Goal: Complete application form

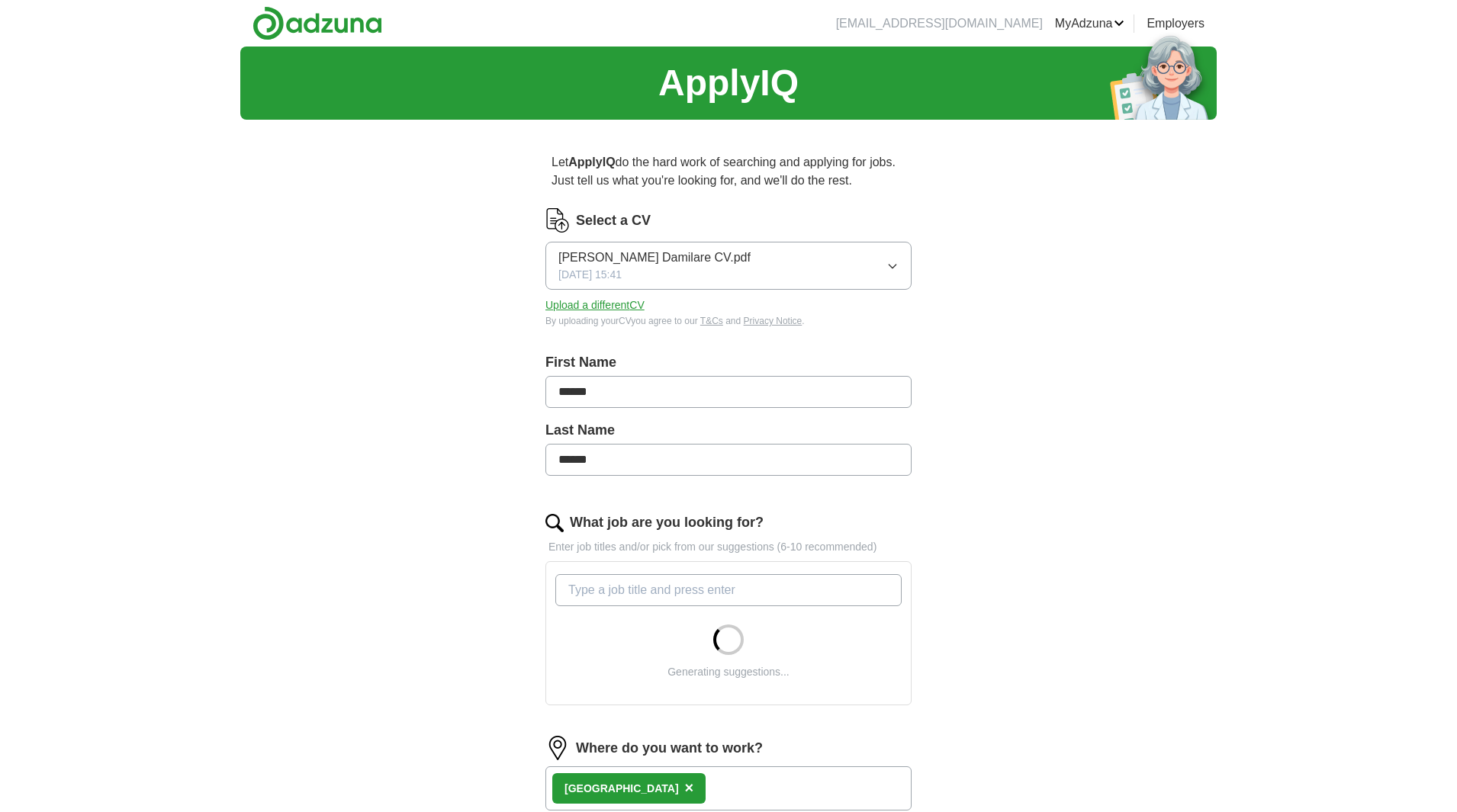
click at [894, 265] on icon "button" at bounding box center [892, 266] width 12 height 12
click at [746, 361] on label "First Name" at bounding box center [728, 362] width 366 height 20
click at [620, 303] on button "Upload a different CV" at bounding box center [595, 306] width 99 height 16
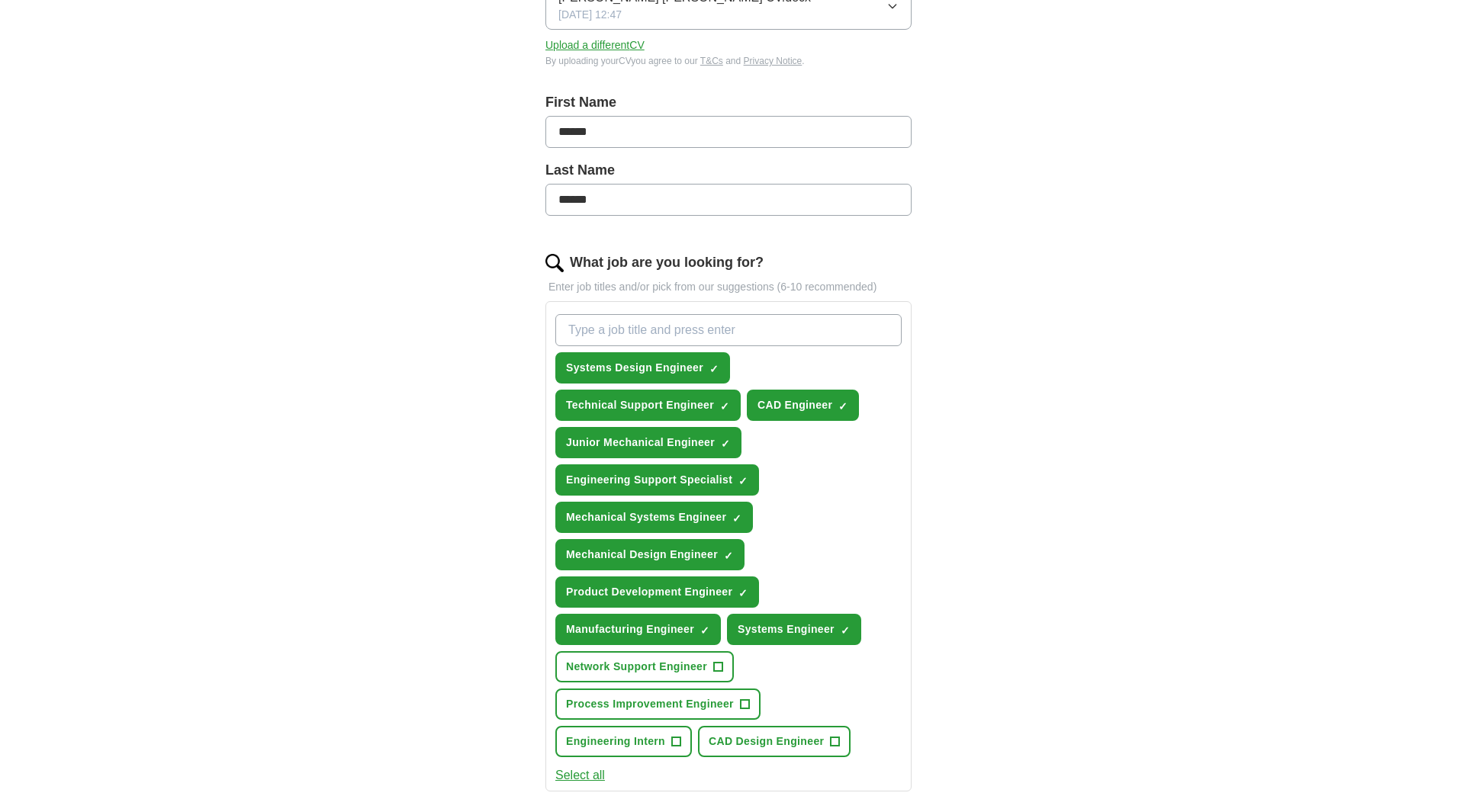
scroll to position [261, 0]
click at [676, 332] on input "What job are you looking for?" at bounding box center [728, 329] width 346 height 32
type input "warehouse operative"
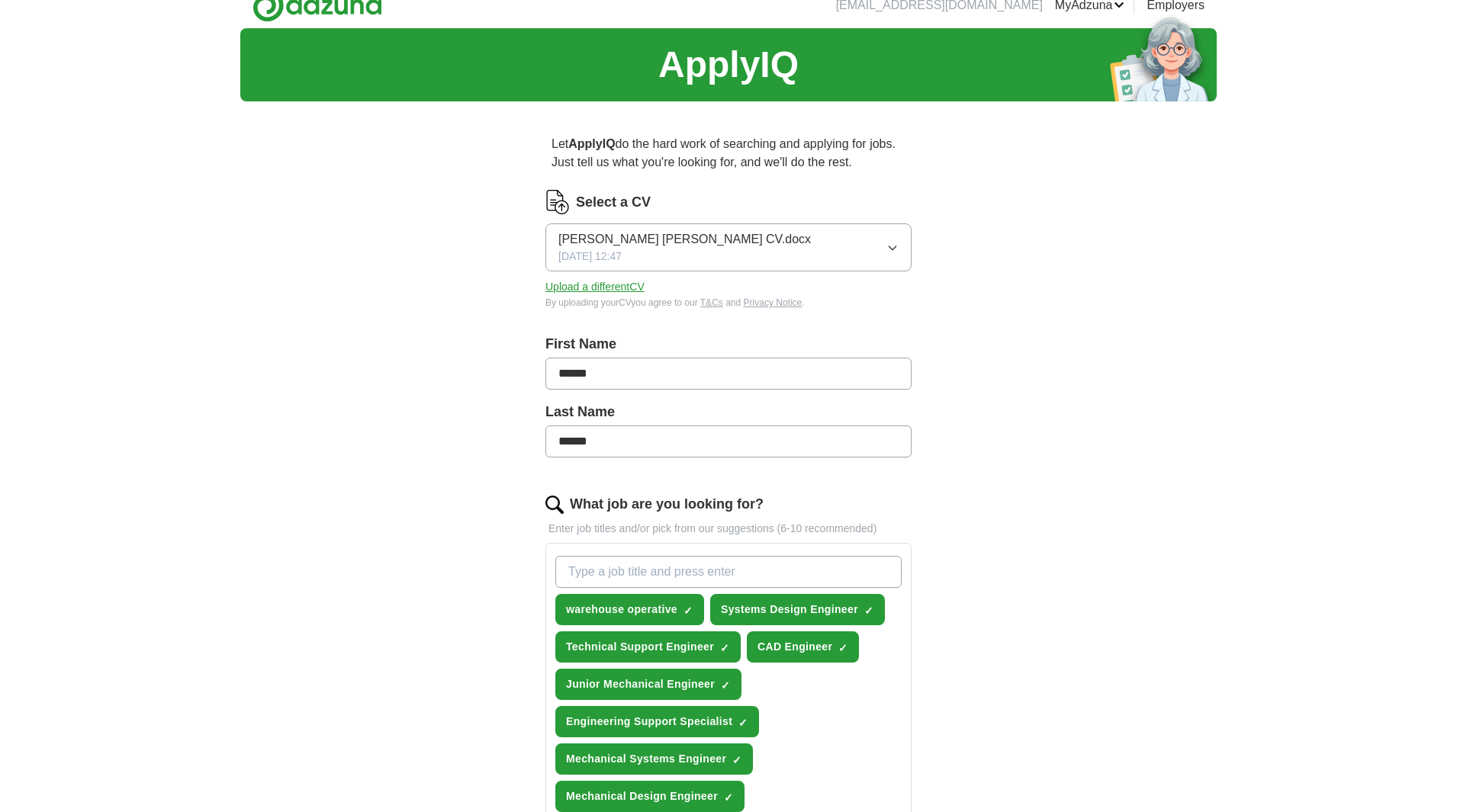
scroll to position [0, 0]
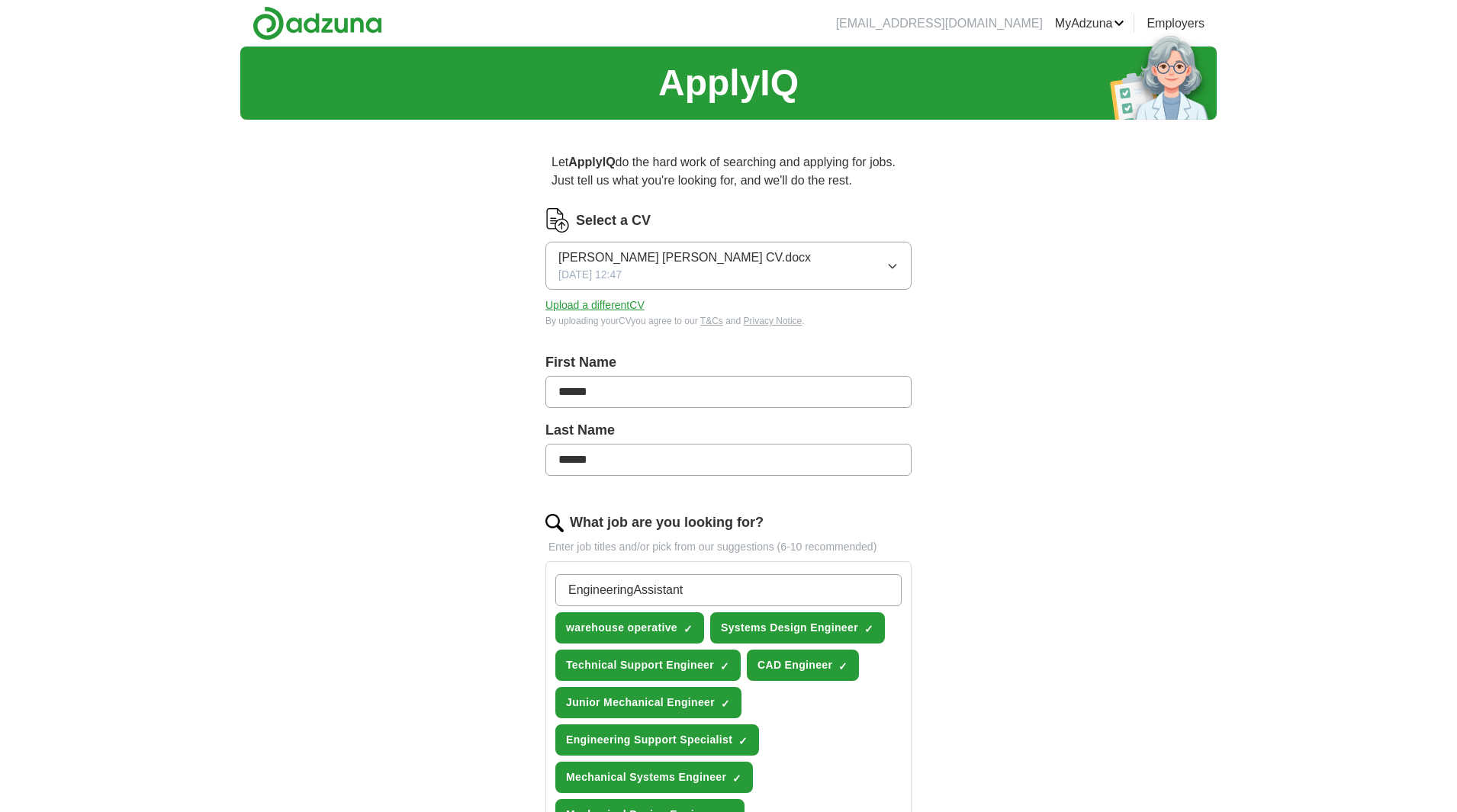
type input "Engineering Assistant"
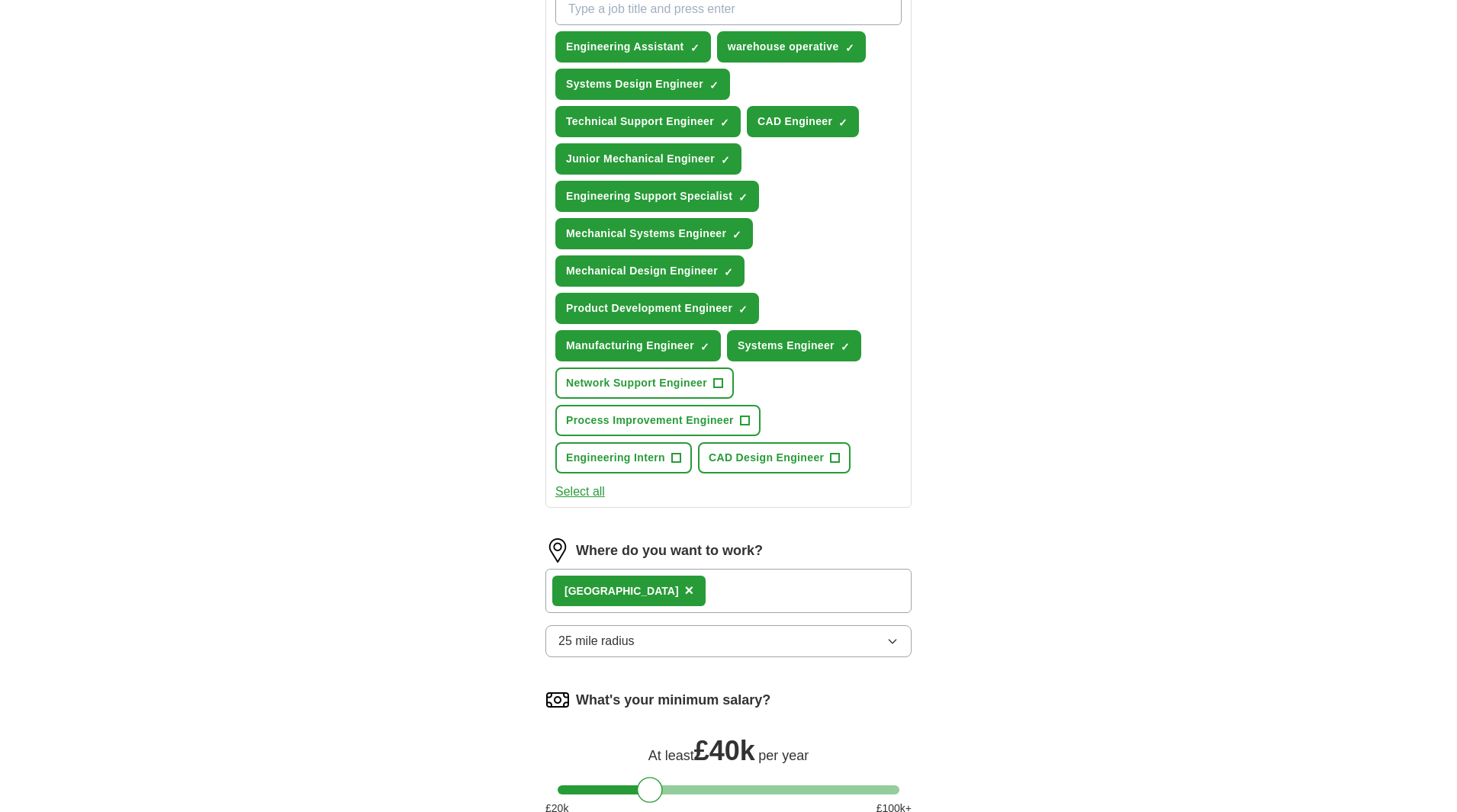
scroll to position [583, 0]
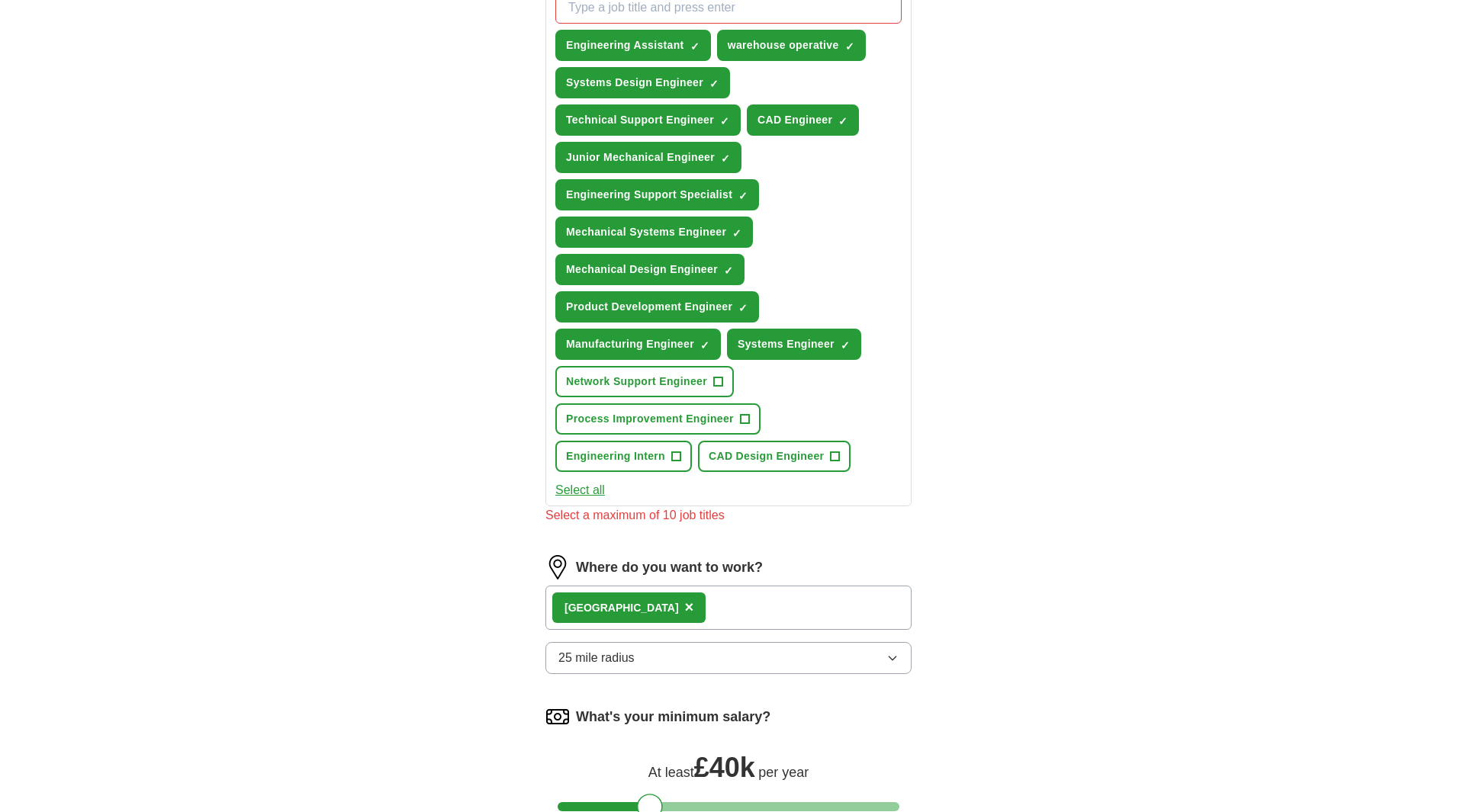
click at [615, 589] on div "London ×" at bounding box center [728, 608] width 366 height 44
click at [655, 613] on div "London ×" at bounding box center [728, 608] width 366 height 44
click at [639, 654] on button "25 mile radius" at bounding box center [728, 658] width 366 height 32
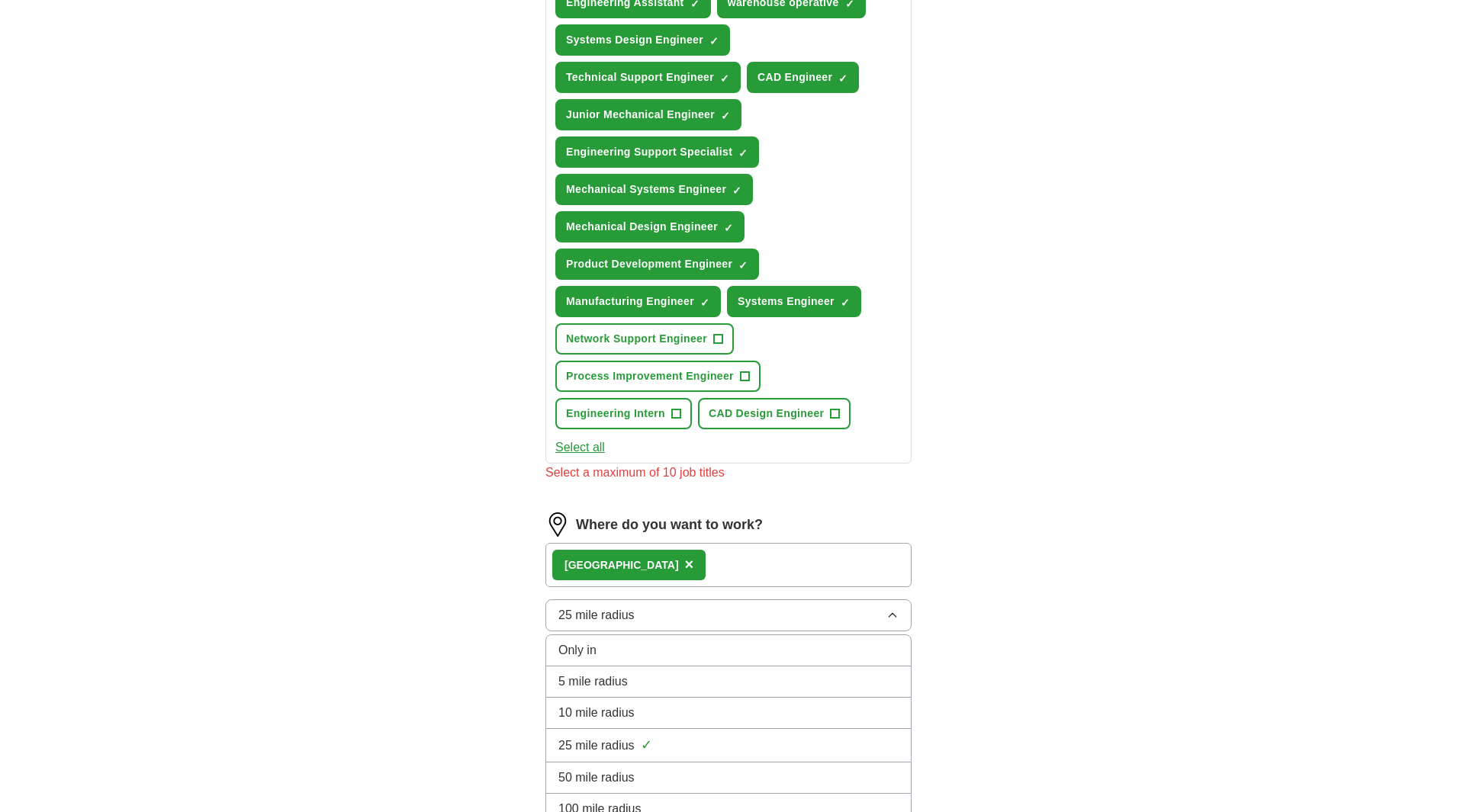
scroll to position [626, 0]
click at [602, 717] on span "10 mile radius" at bounding box center [597, 712] width 76 height 19
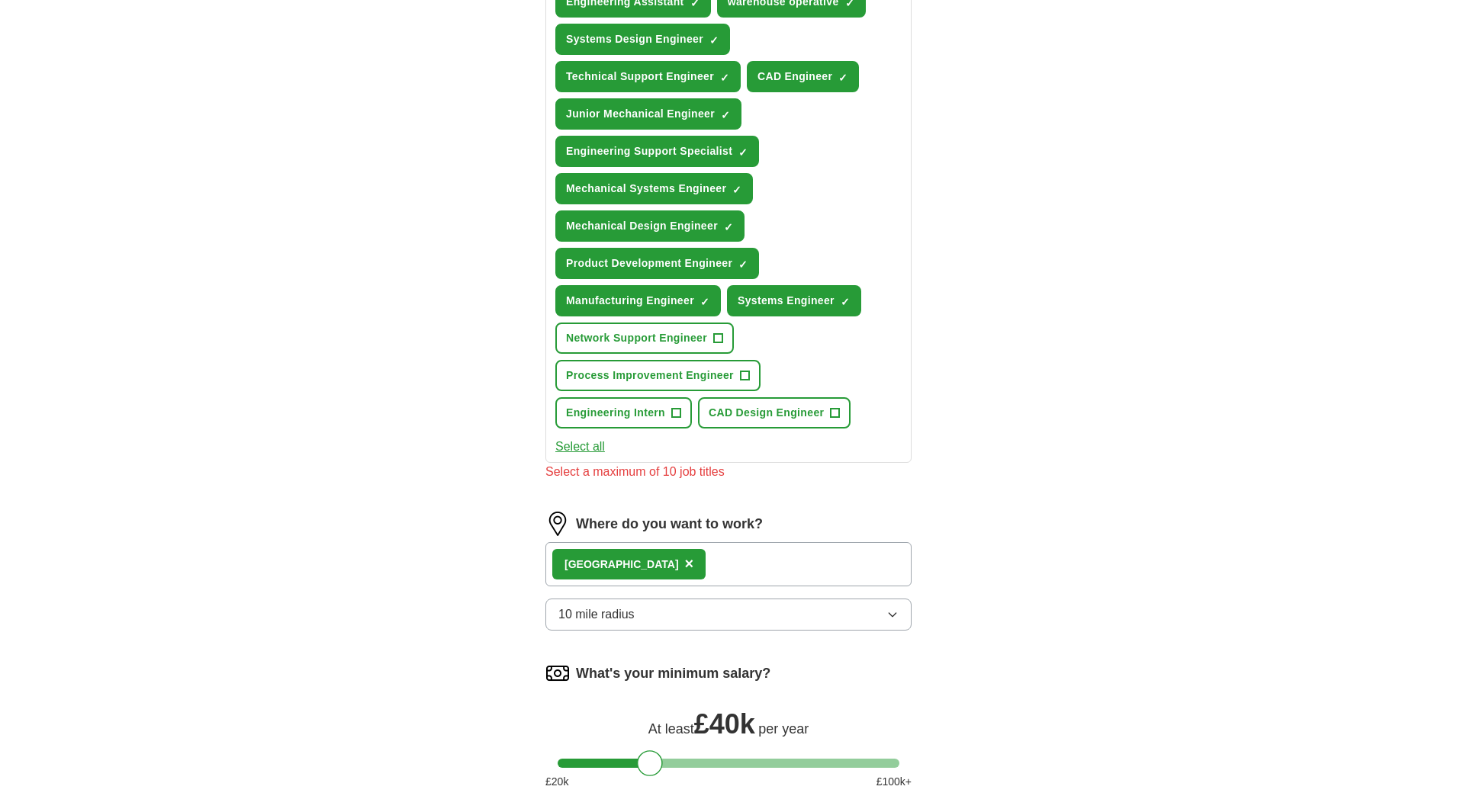
click at [685, 562] on span "×" at bounding box center [689, 563] width 9 height 17
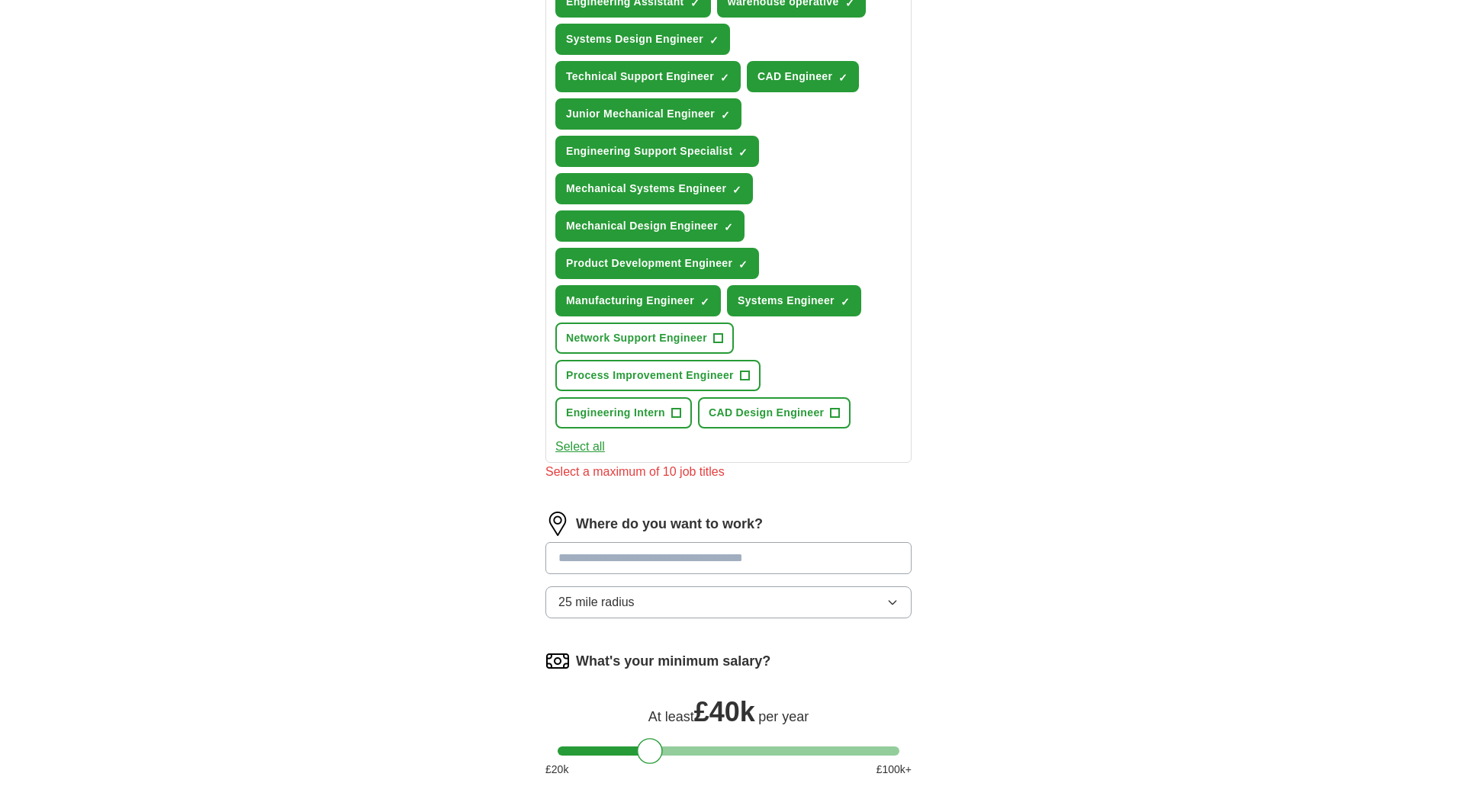
click at [625, 558] on input at bounding box center [728, 558] width 366 height 32
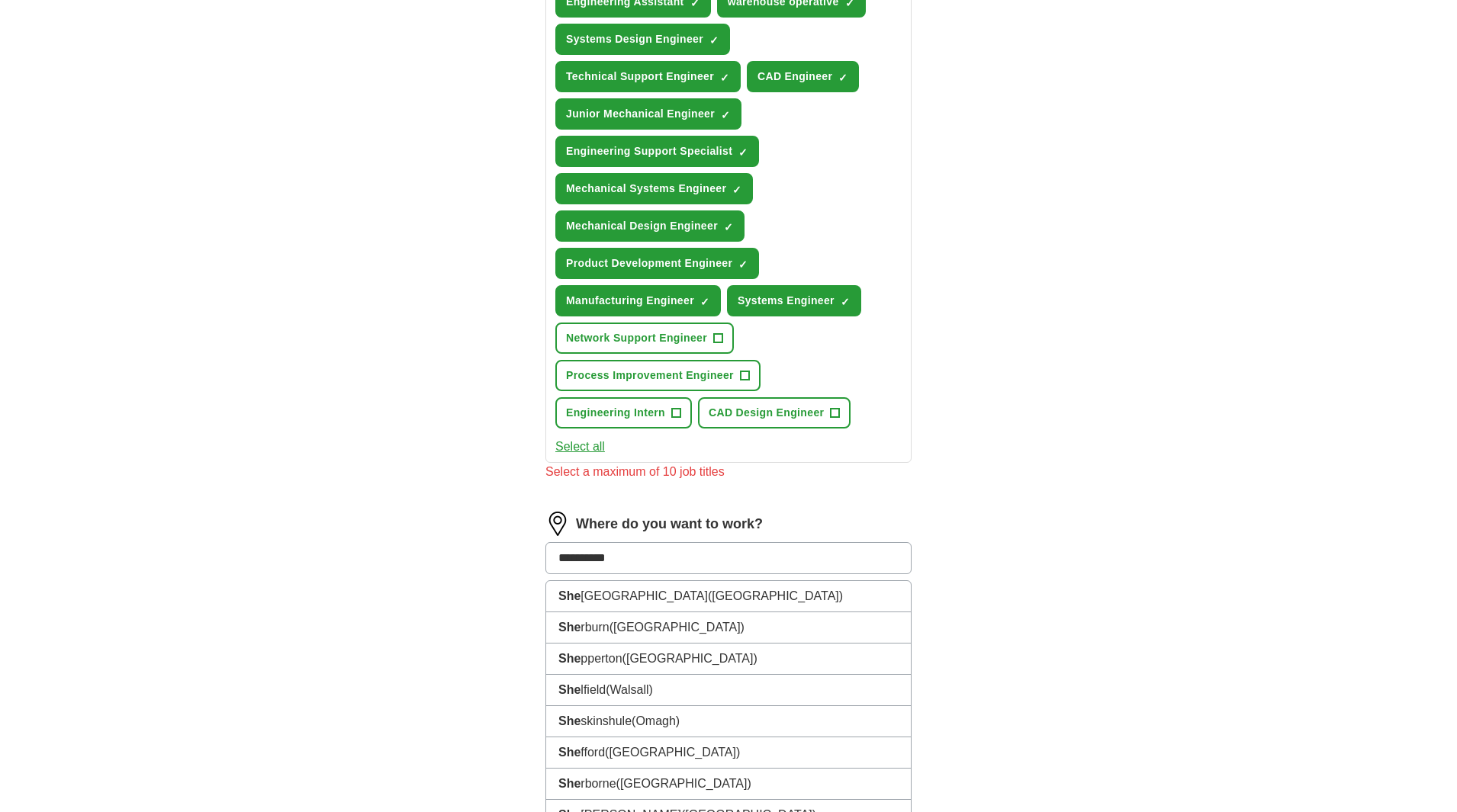
type input "*********"
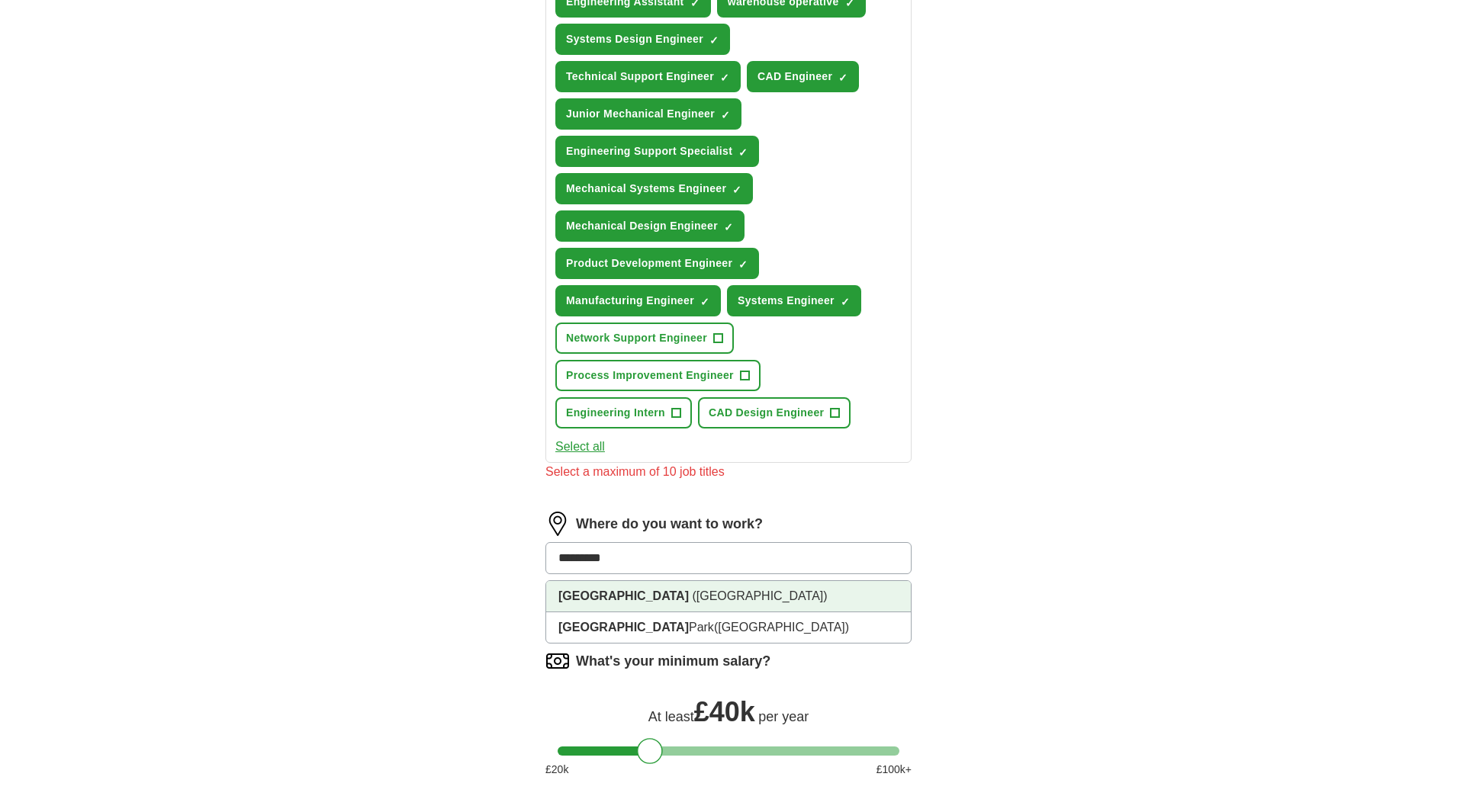
click at [692, 593] on span "([GEOGRAPHIC_DATA])" at bounding box center [759, 596] width 135 height 13
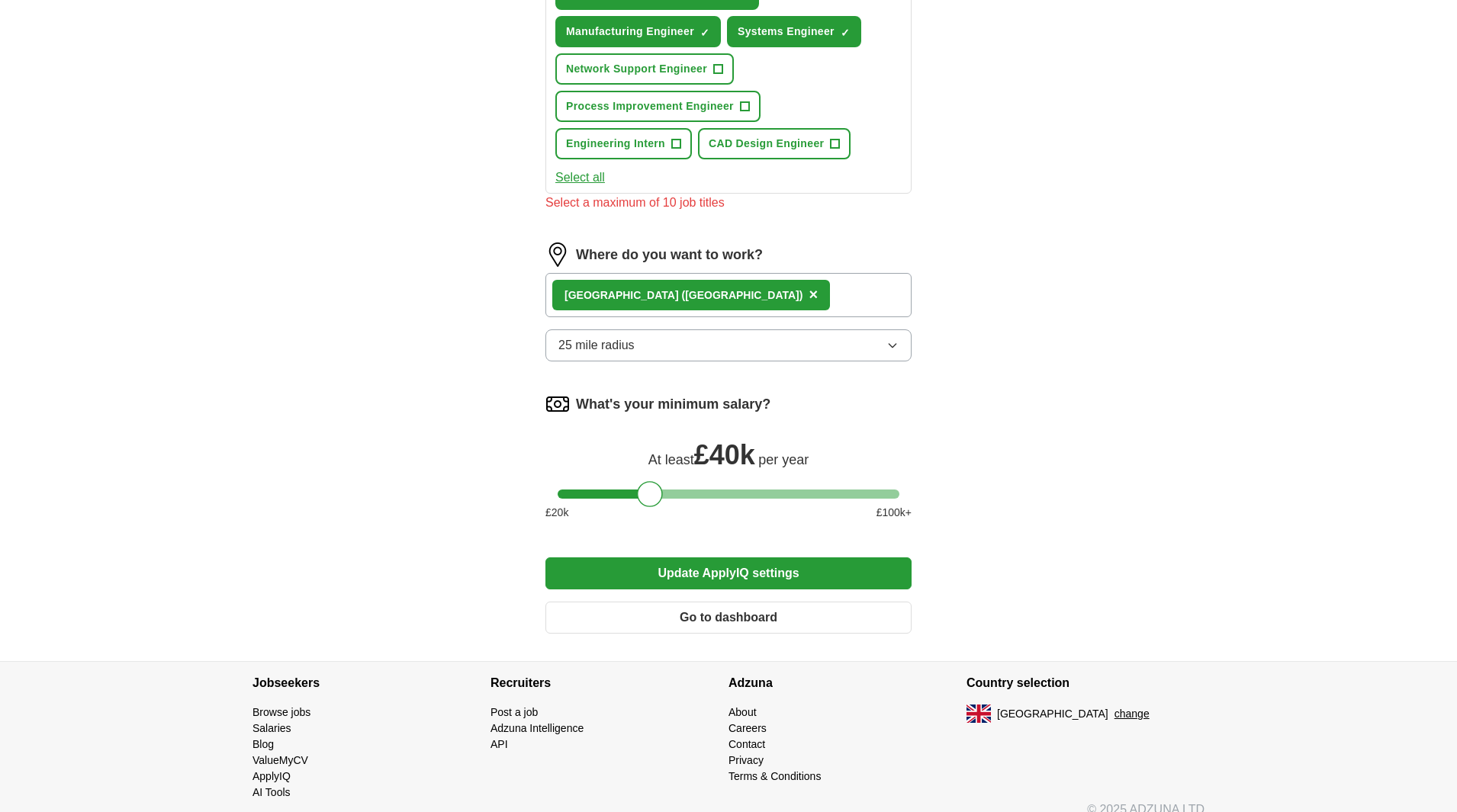
scroll to position [914, 0]
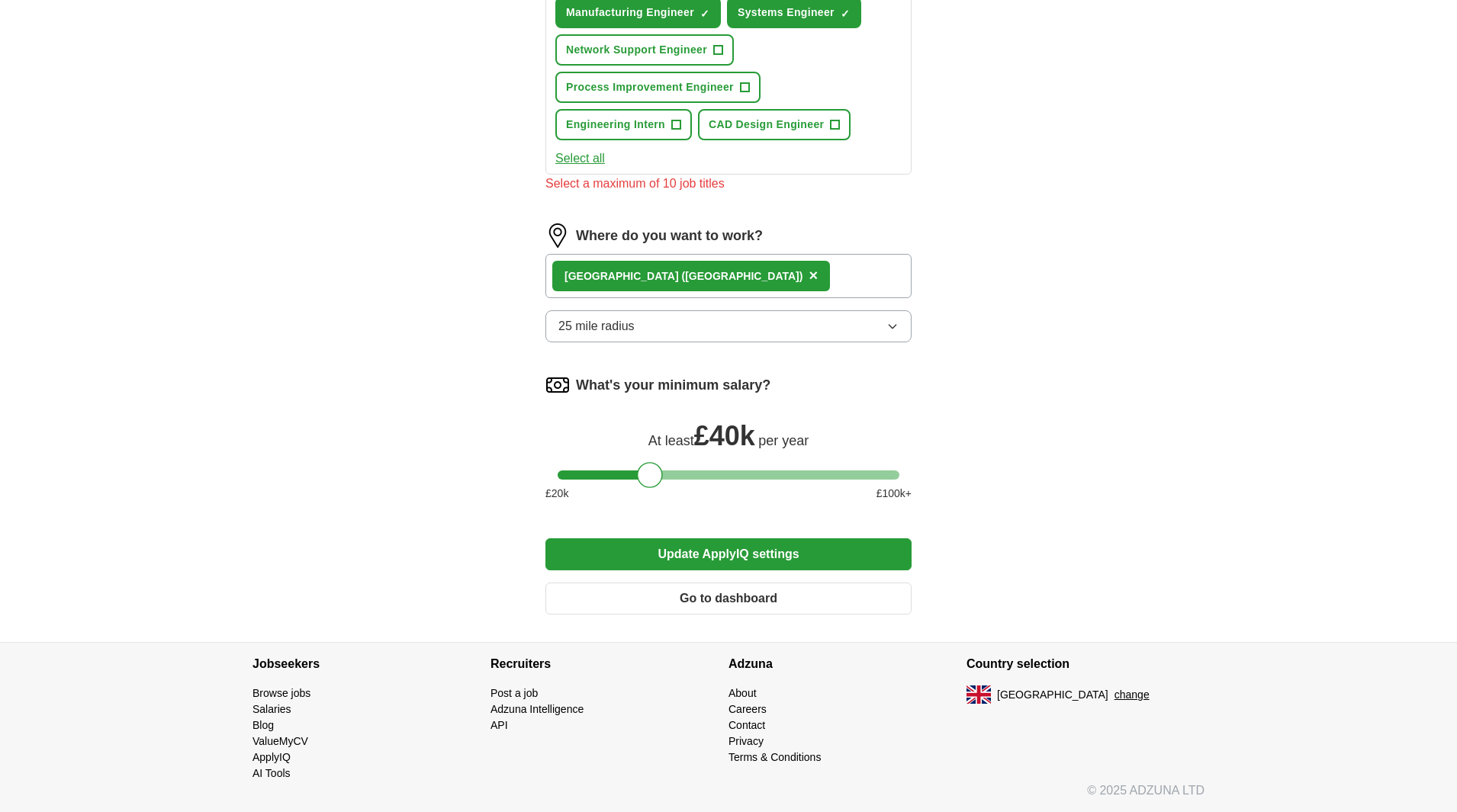
click at [716, 545] on button "Update ApplyIQ settings" at bounding box center [728, 554] width 366 height 32
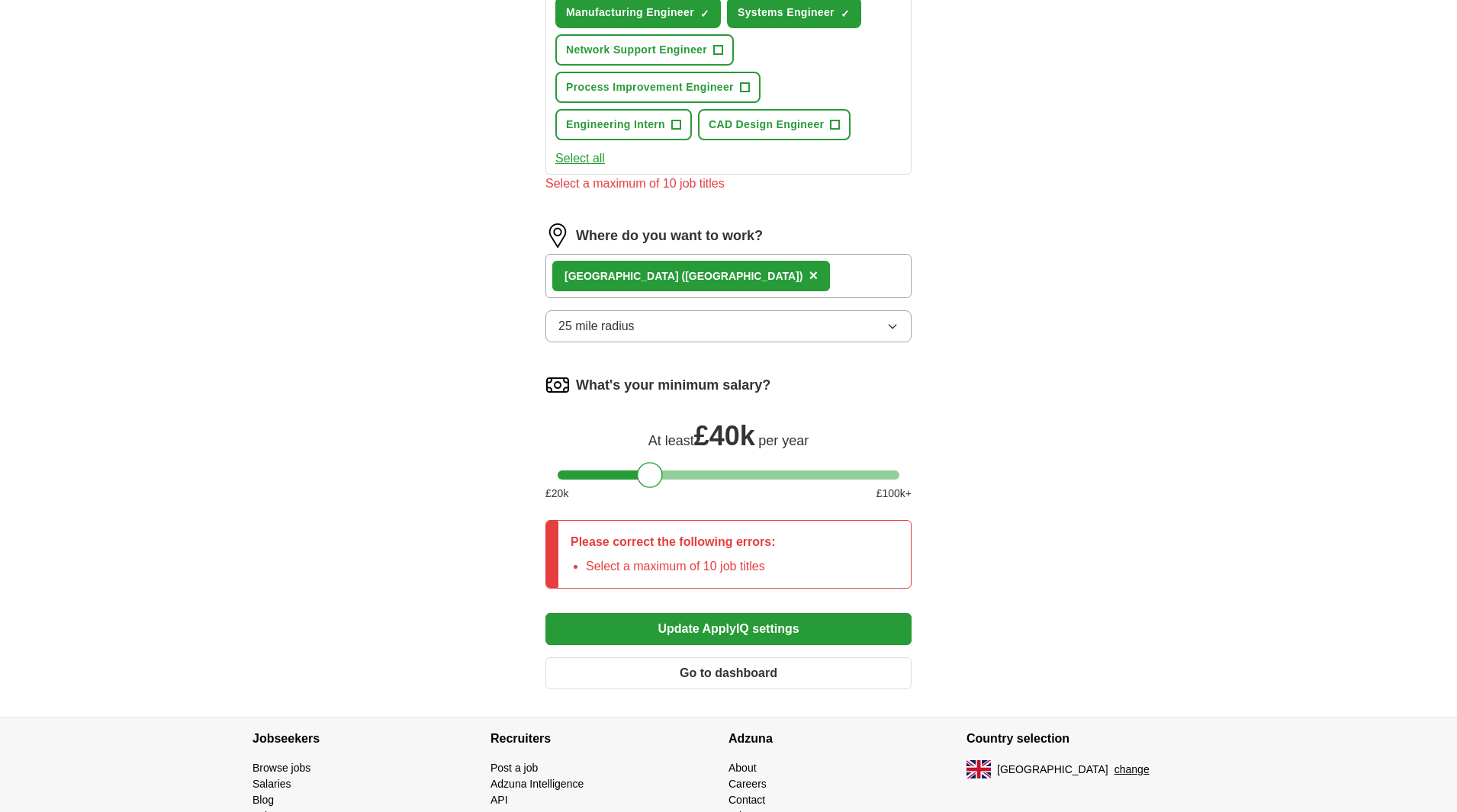
click at [719, 630] on button "Update ApplyIQ settings" at bounding box center [728, 628] width 366 height 32
click at [704, 334] on button "25 mile radius" at bounding box center [728, 326] width 366 height 32
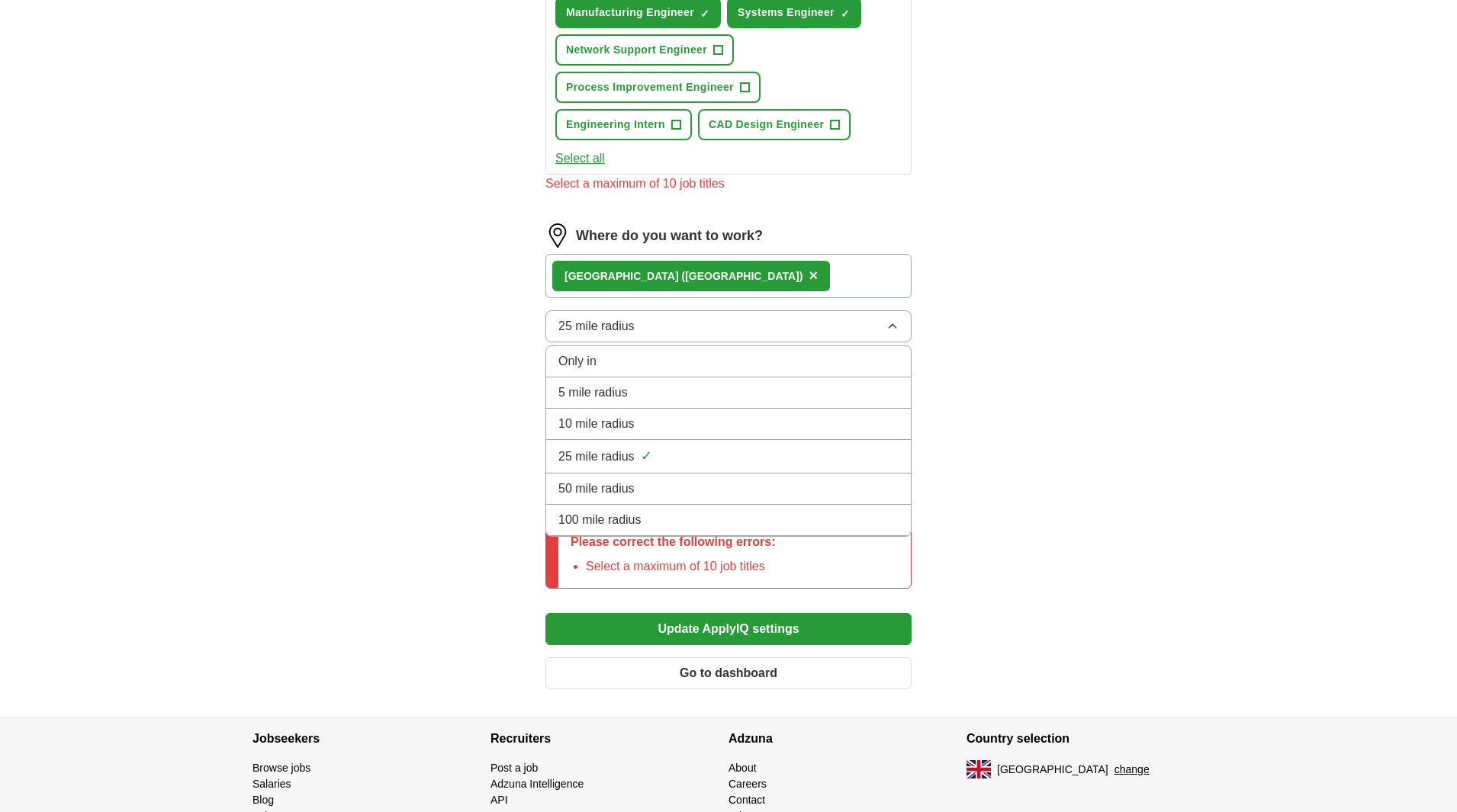
click at [620, 429] on span "10 mile radius" at bounding box center [597, 423] width 76 height 19
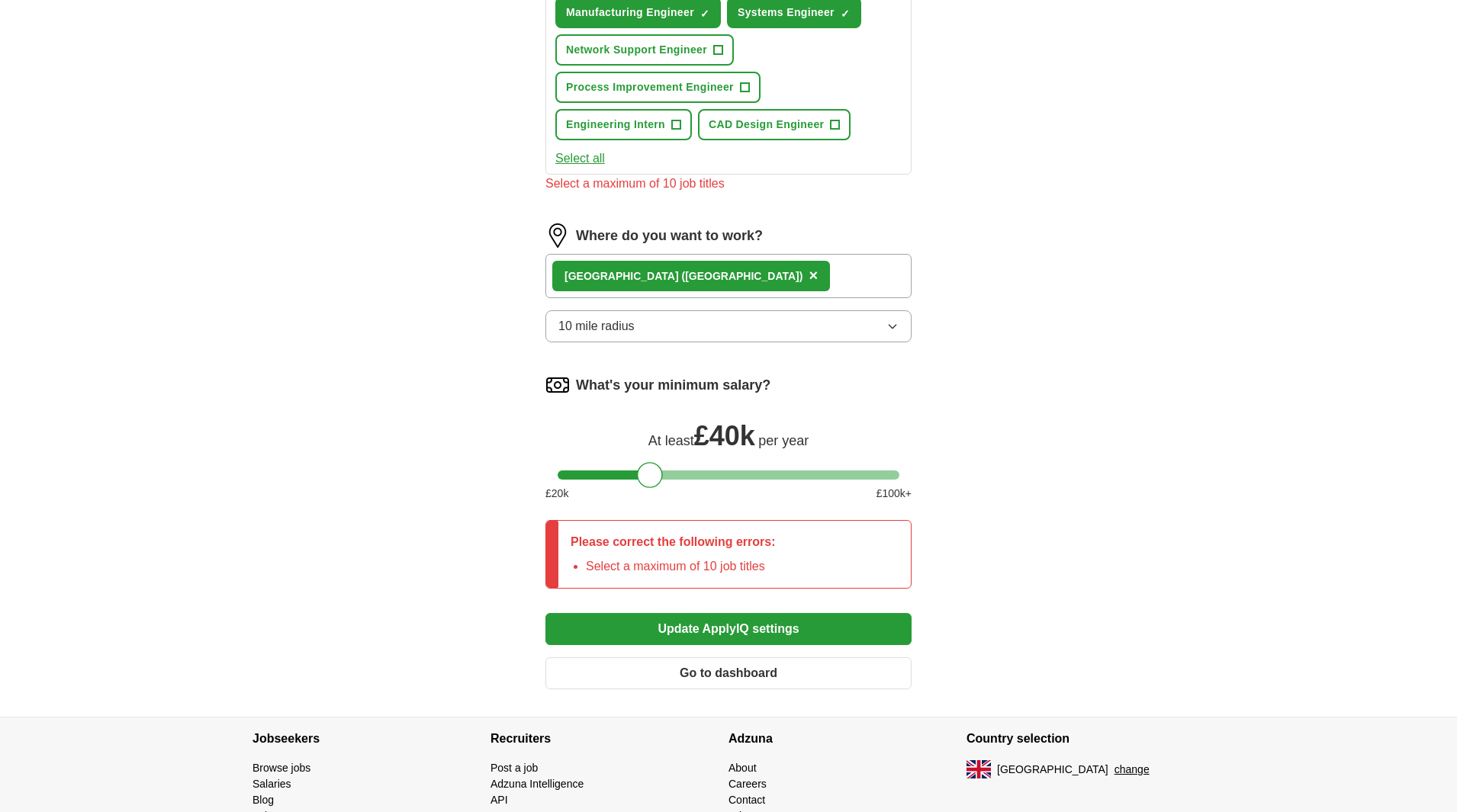
click at [705, 632] on button "Update ApplyIQ settings" at bounding box center [728, 628] width 366 height 32
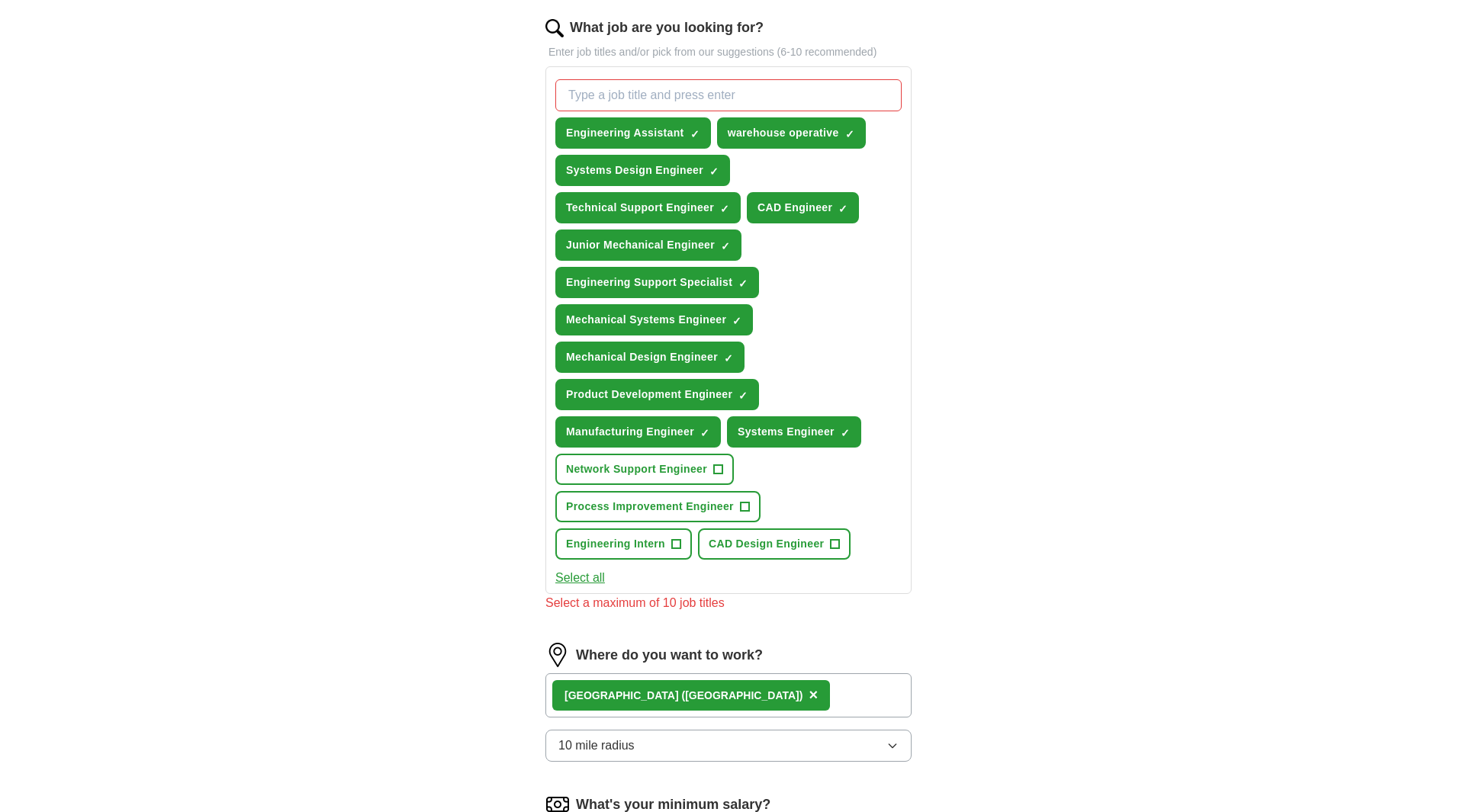
scroll to position [494, 0]
click at [0, 0] on span "×" at bounding box center [0, 0] width 0 height 0
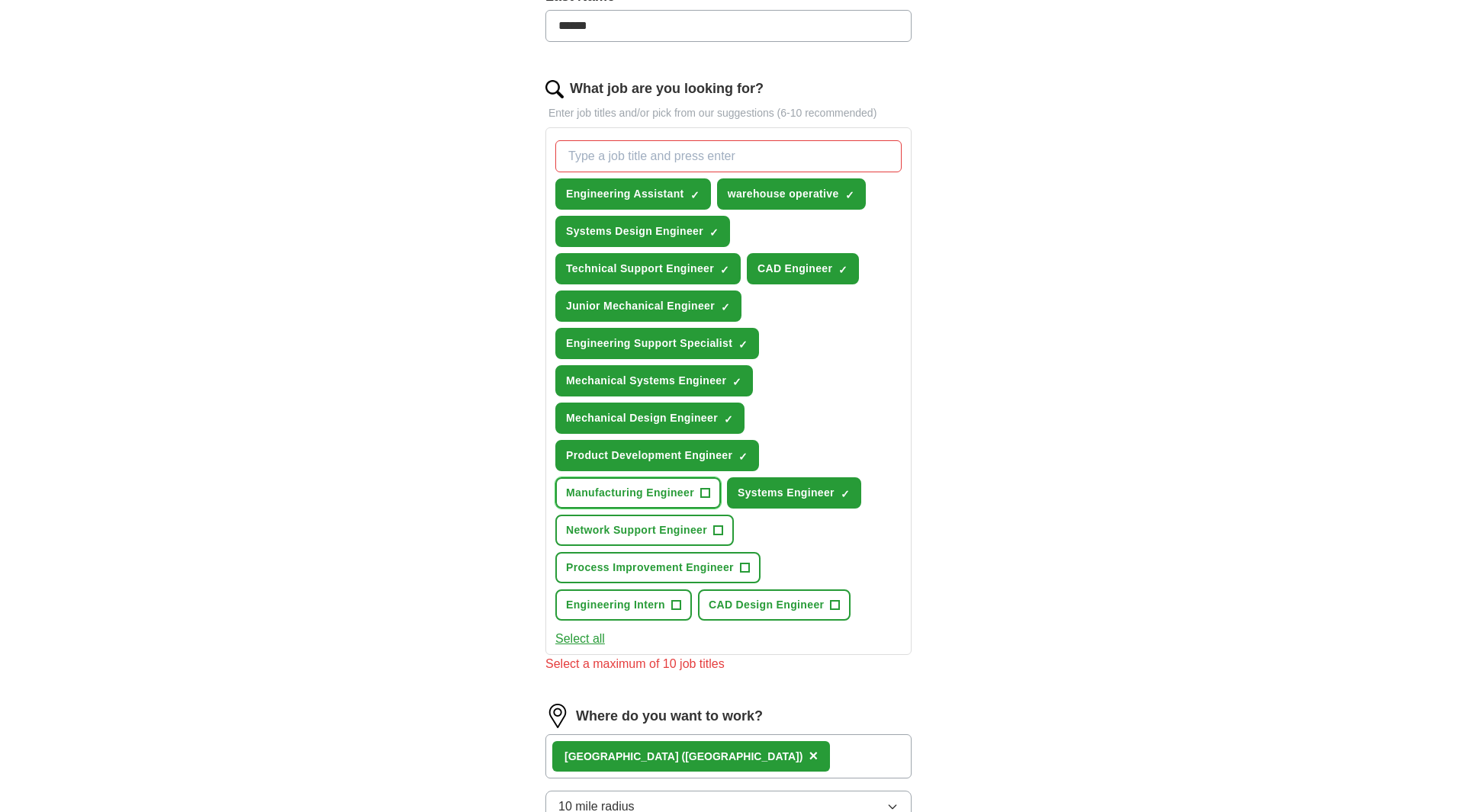
scroll to position [433, 0]
click at [0, 0] on span "×" at bounding box center [0, 0] width 0 height 0
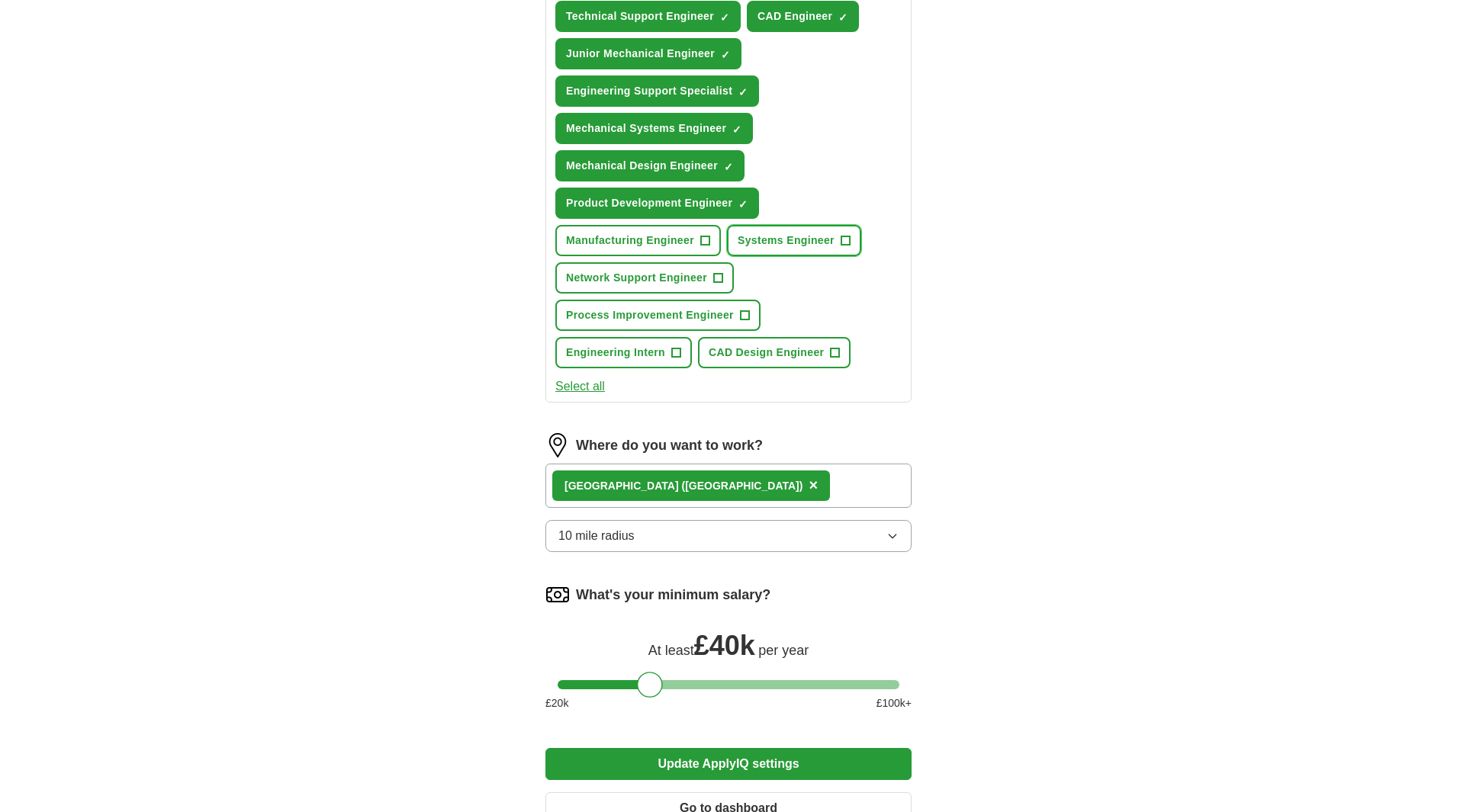
scroll to position [687, 0]
click at [734, 767] on button "Update ApplyIQ settings" at bounding box center [728, 762] width 366 height 32
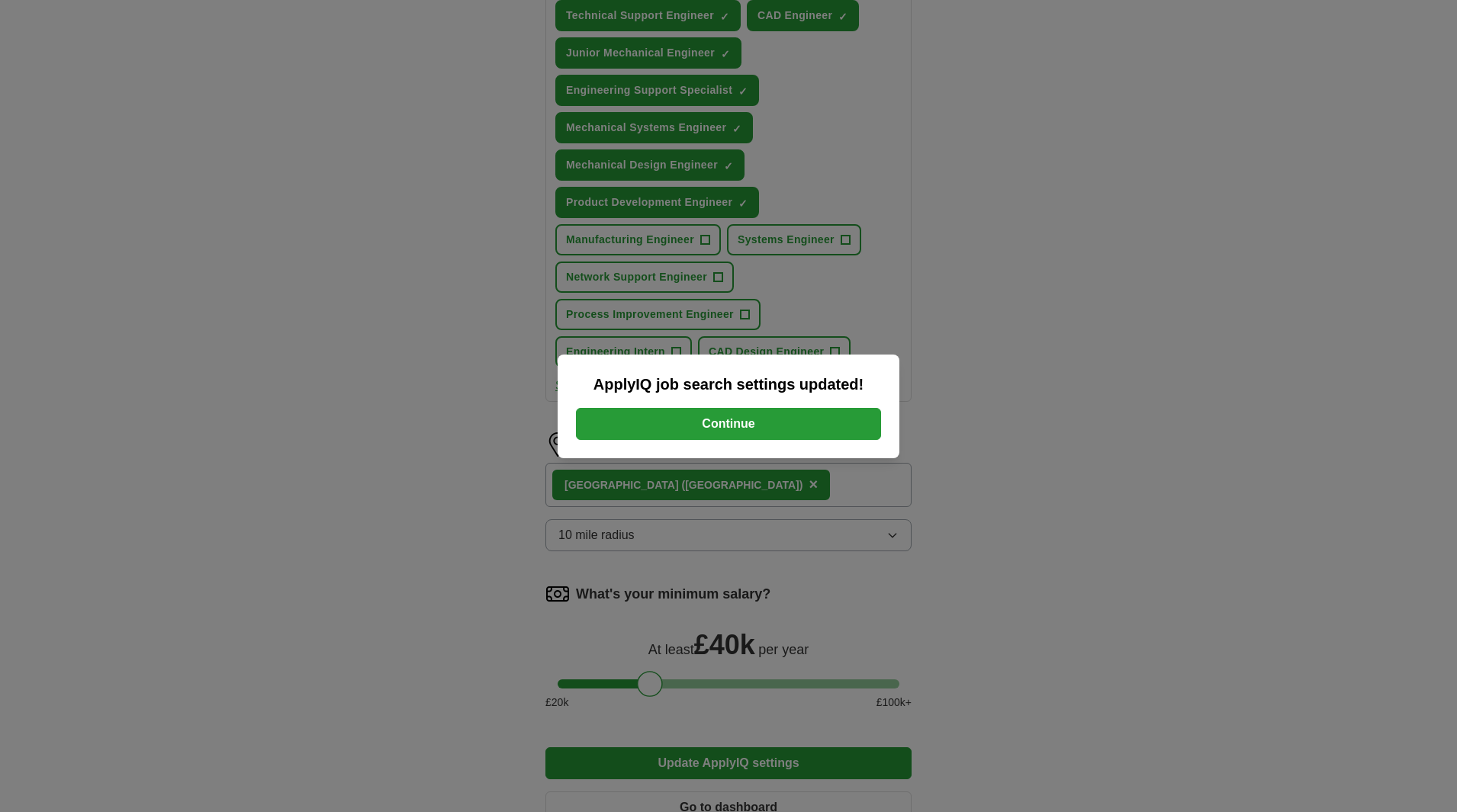
click at [731, 418] on button "Continue" at bounding box center [728, 423] width 305 height 32
